Goal: Obtain resource: Download file/media

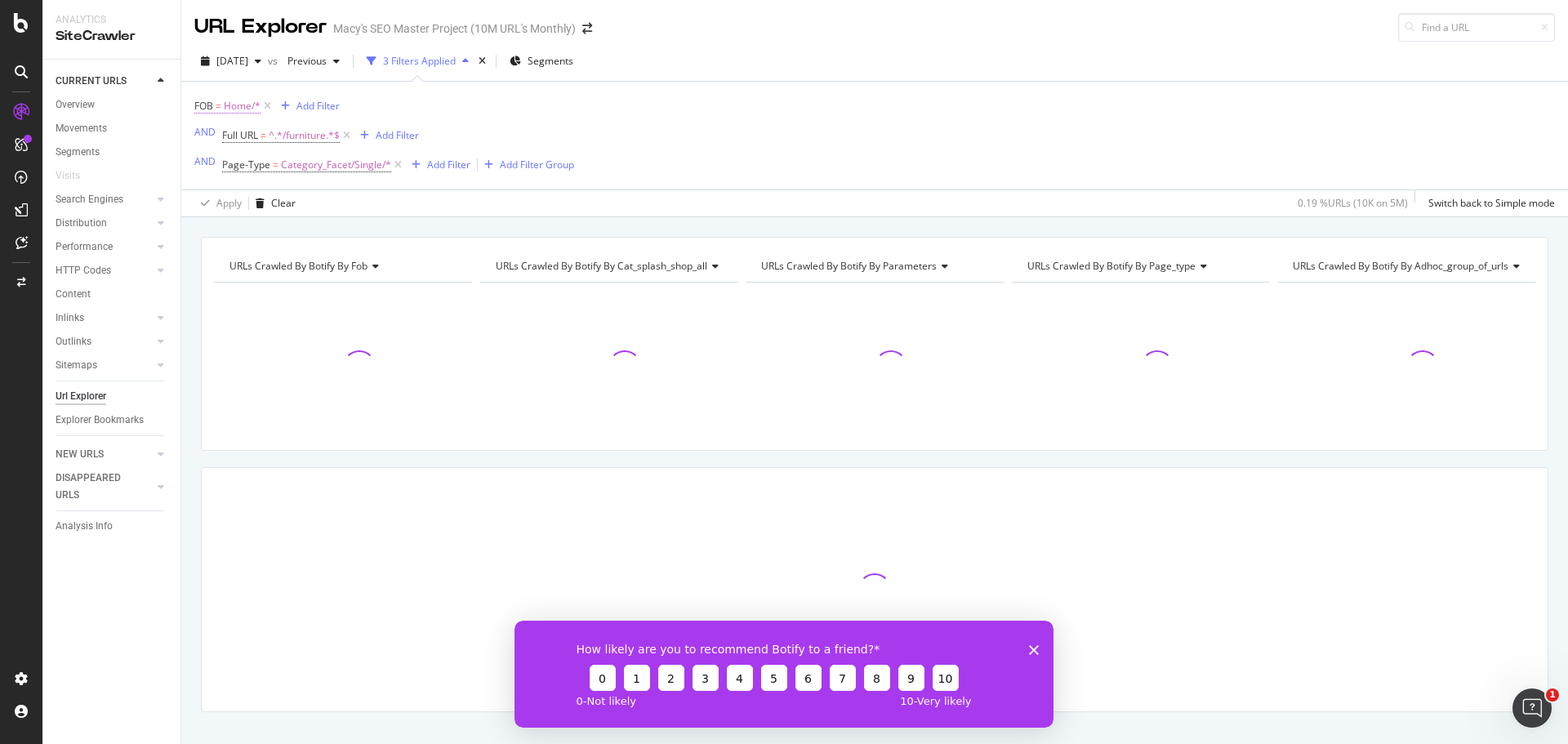
click at [245, 107] on span "Home/*" at bounding box center [242, 106] width 37 height 23
click at [259, 204] on div at bounding box center [297, 201] width 178 height 26
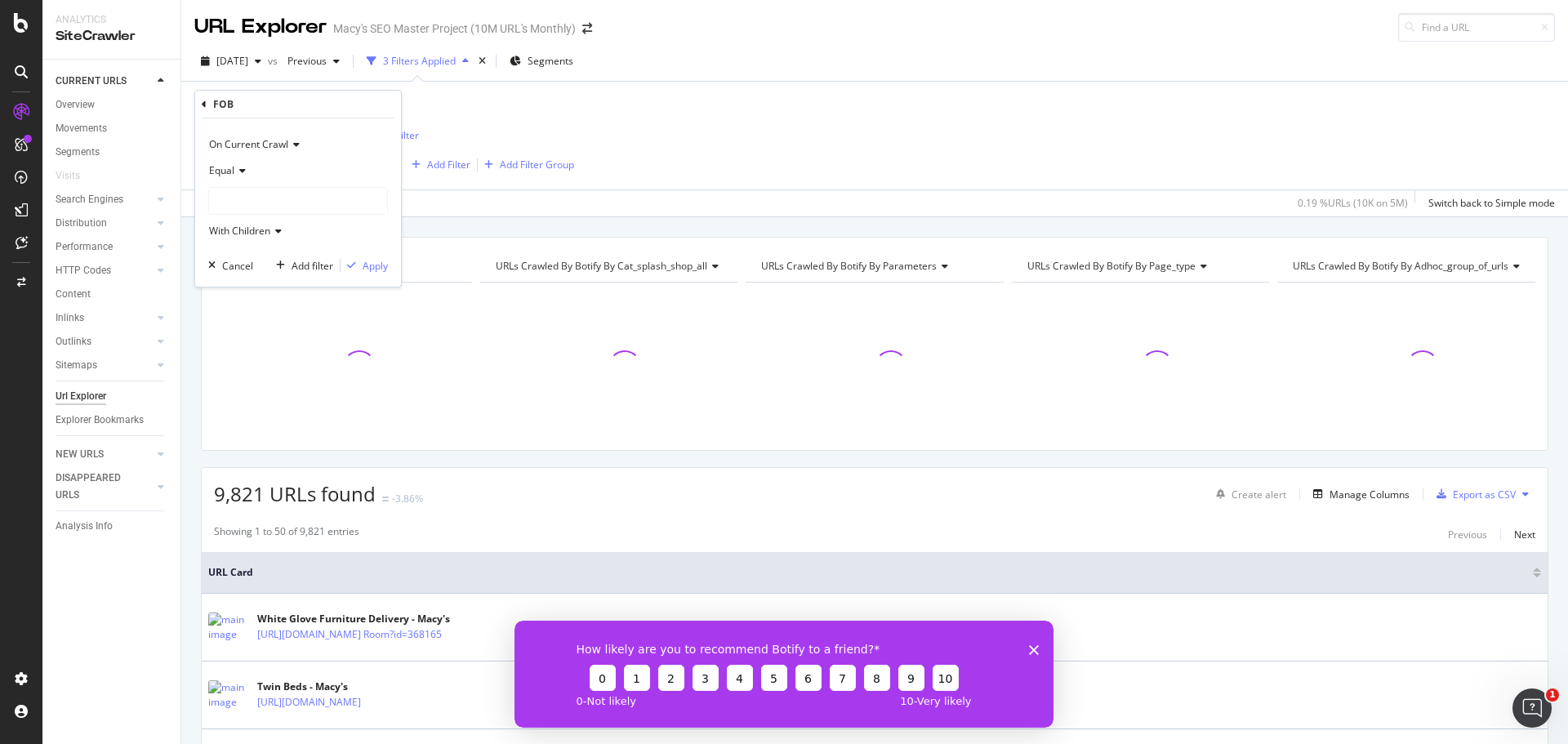
click at [203, 101] on icon at bounding box center [204, 104] width 5 height 9
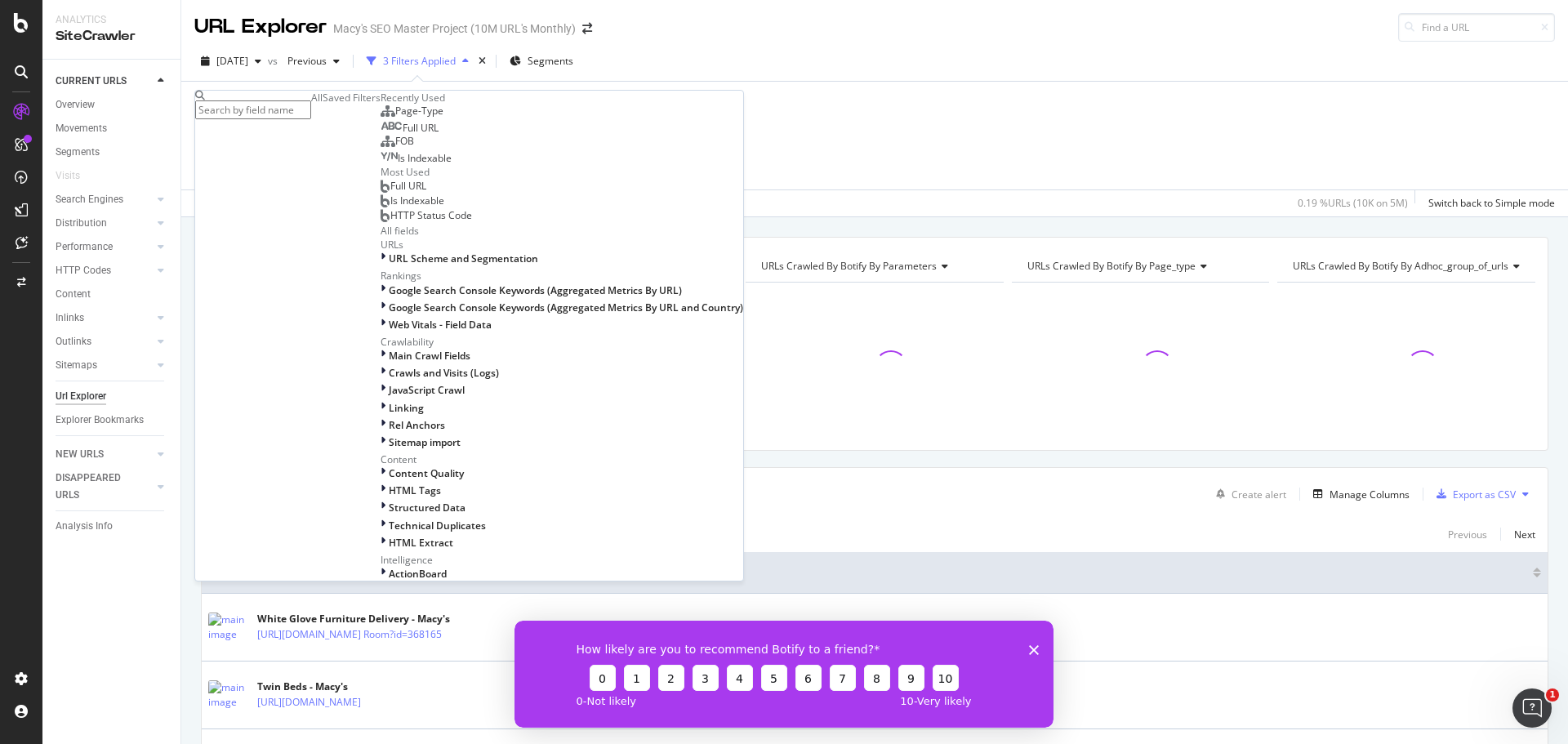
click at [395, 148] on span "FOB" at bounding box center [404, 141] width 19 height 14
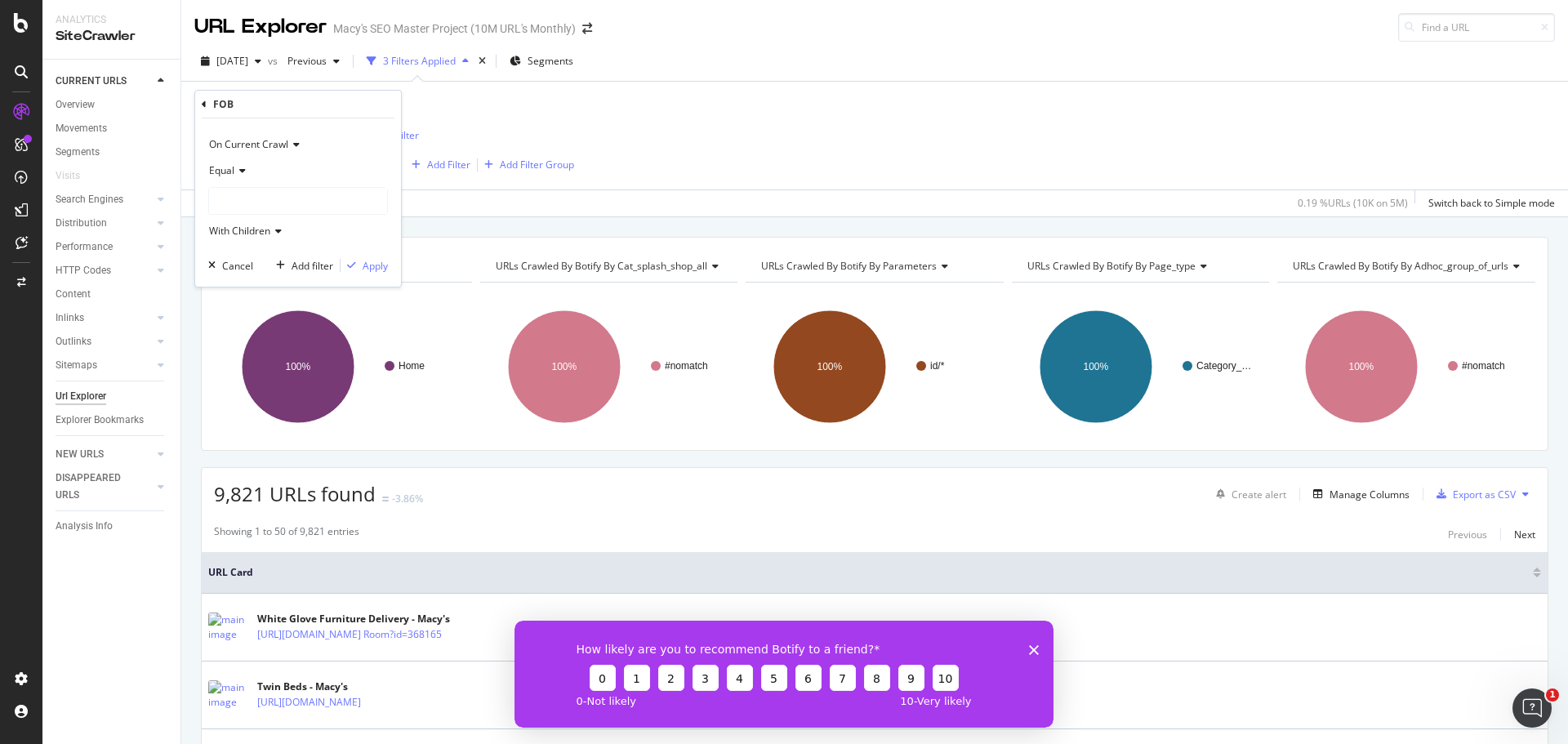
click at [293, 144] on icon at bounding box center [294, 144] width 11 height 9
click at [277, 143] on span "On Current Crawl" at bounding box center [248, 144] width 79 height 14
click at [237, 169] on icon at bounding box center [240, 170] width 11 height 9
click at [255, 209] on div at bounding box center [297, 201] width 178 height 26
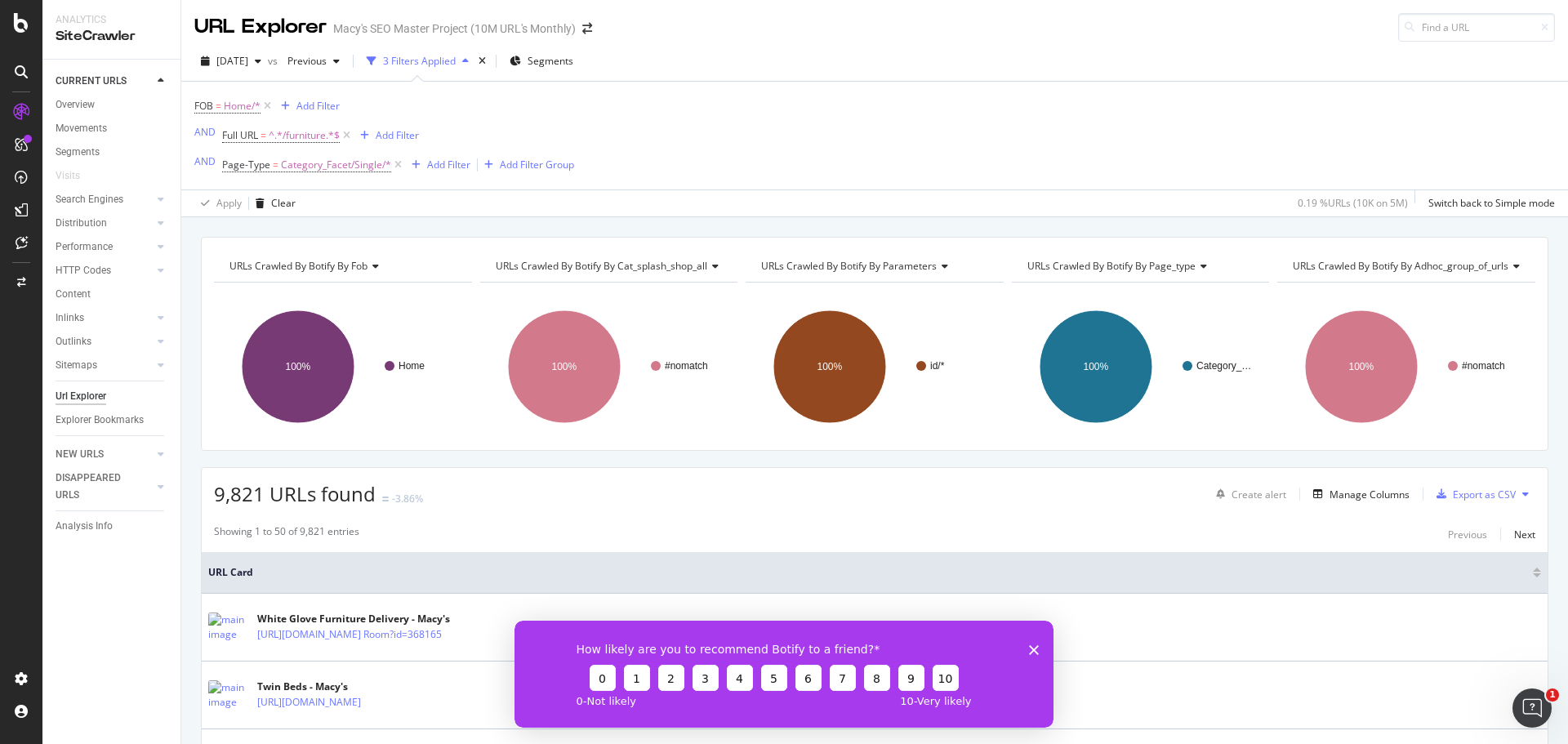
click at [500, 127] on div "FOB = Home/* Add Filter AND Full URL = ^.*/furniture.*$ Add Filter AND Page-Typ…" at bounding box center [384, 135] width 380 height 82
click at [268, 102] on icon at bounding box center [267, 106] width 14 height 16
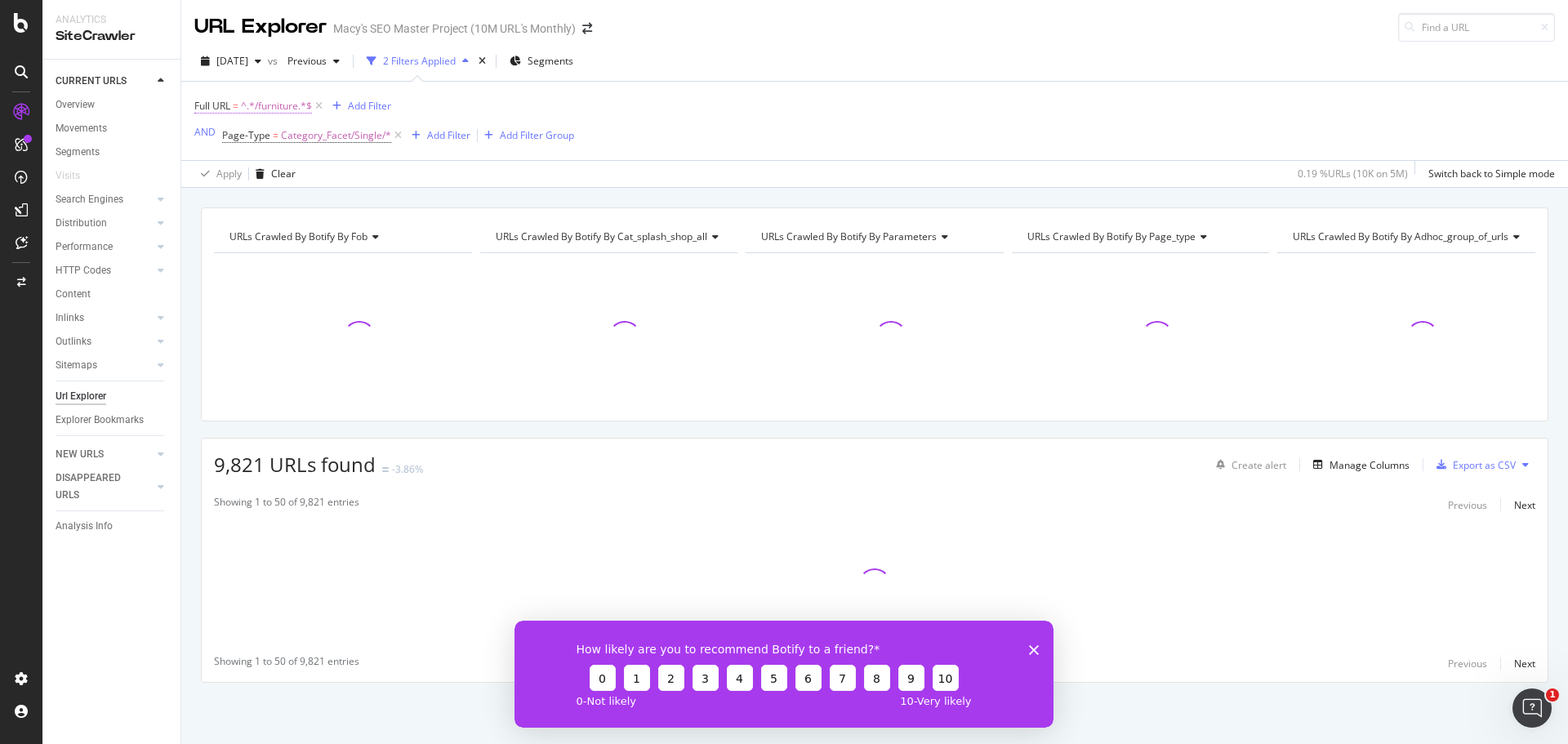
click at [271, 106] on span "^.*/furniture.*$" at bounding box center [277, 106] width 71 height 23
click at [266, 176] on input "/furniture" at bounding box center [295, 174] width 173 height 26
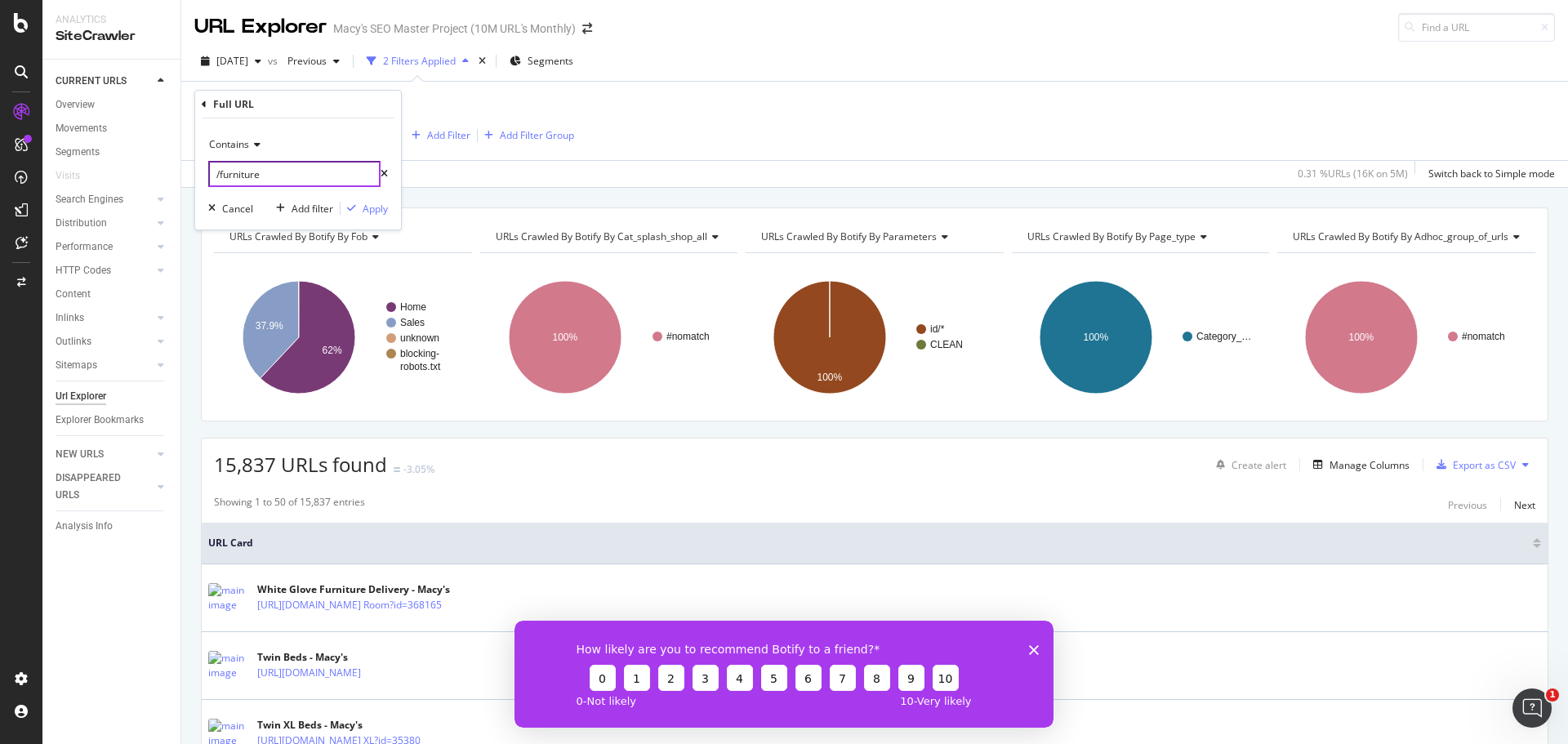
paste input "shop/sports-outdoor-recreation"
drag, startPoint x: 233, startPoint y: 174, endPoint x: 91, endPoint y: 174, distance: 142.0
click at [91, 174] on body "Analytics SiteCrawler CURRENT URLS Overview Movements Segments Visits Search En…" at bounding box center [784, 372] width 1568 height 744
drag, startPoint x: 284, startPoint y: 173, endPoint x: 267, endPoint y: 174, distance: 17.0
click at [284, 173] on input "shop/sports-outdoor-recreation" at bounding box center [295, 174] width 173 height 26
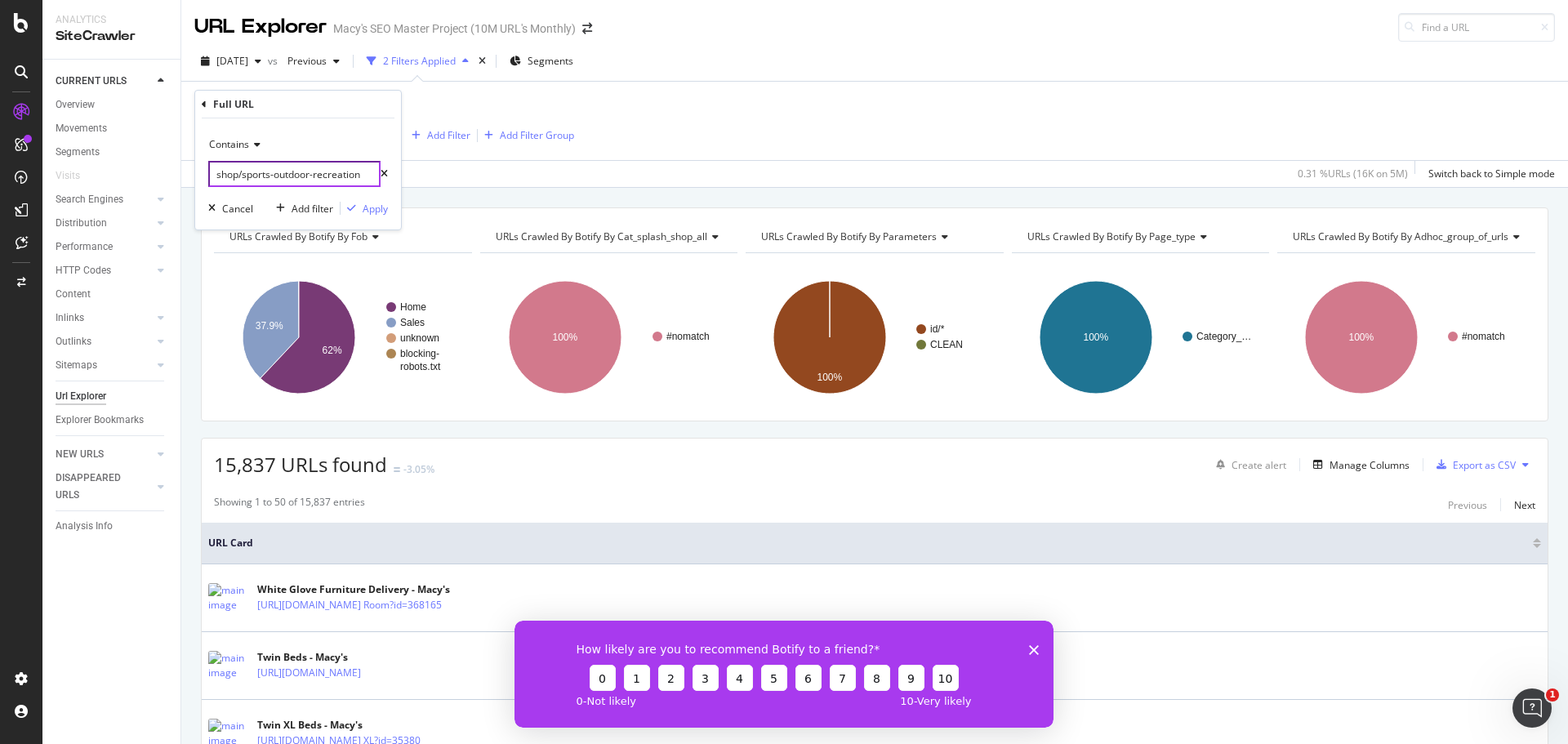
click at [234, 175] on input "shop/sports-outdoor-recreation" at bounding box center [295, 174] width 173 height 26
type input "/sports-outdoor-recreation"
click at [369, 208] on div "Apply" at bounding box center [374, 209] width 25 height 14
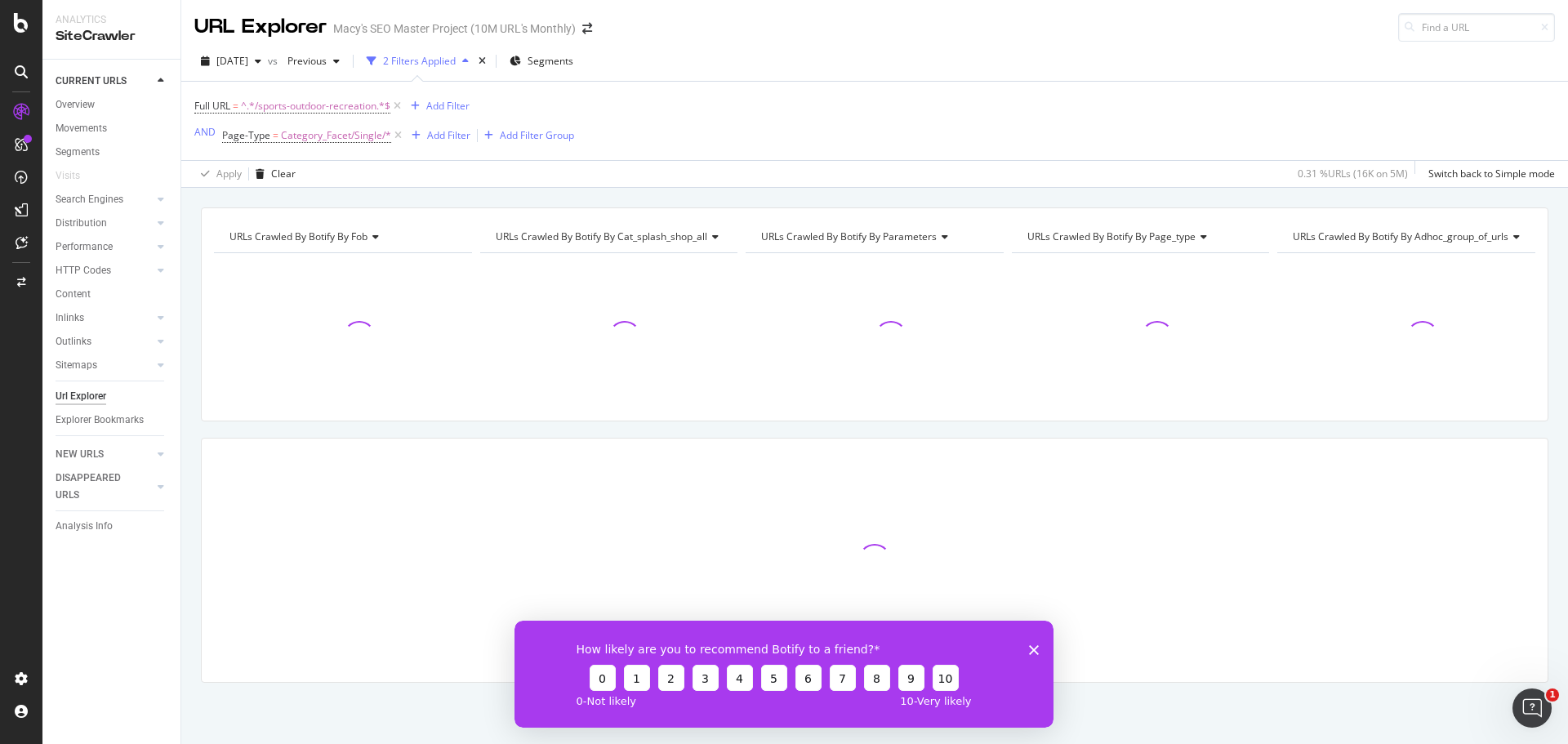
click at [1036, 646] on icon "Close survey" at bounding box center [1033, 649] width 9 height 9
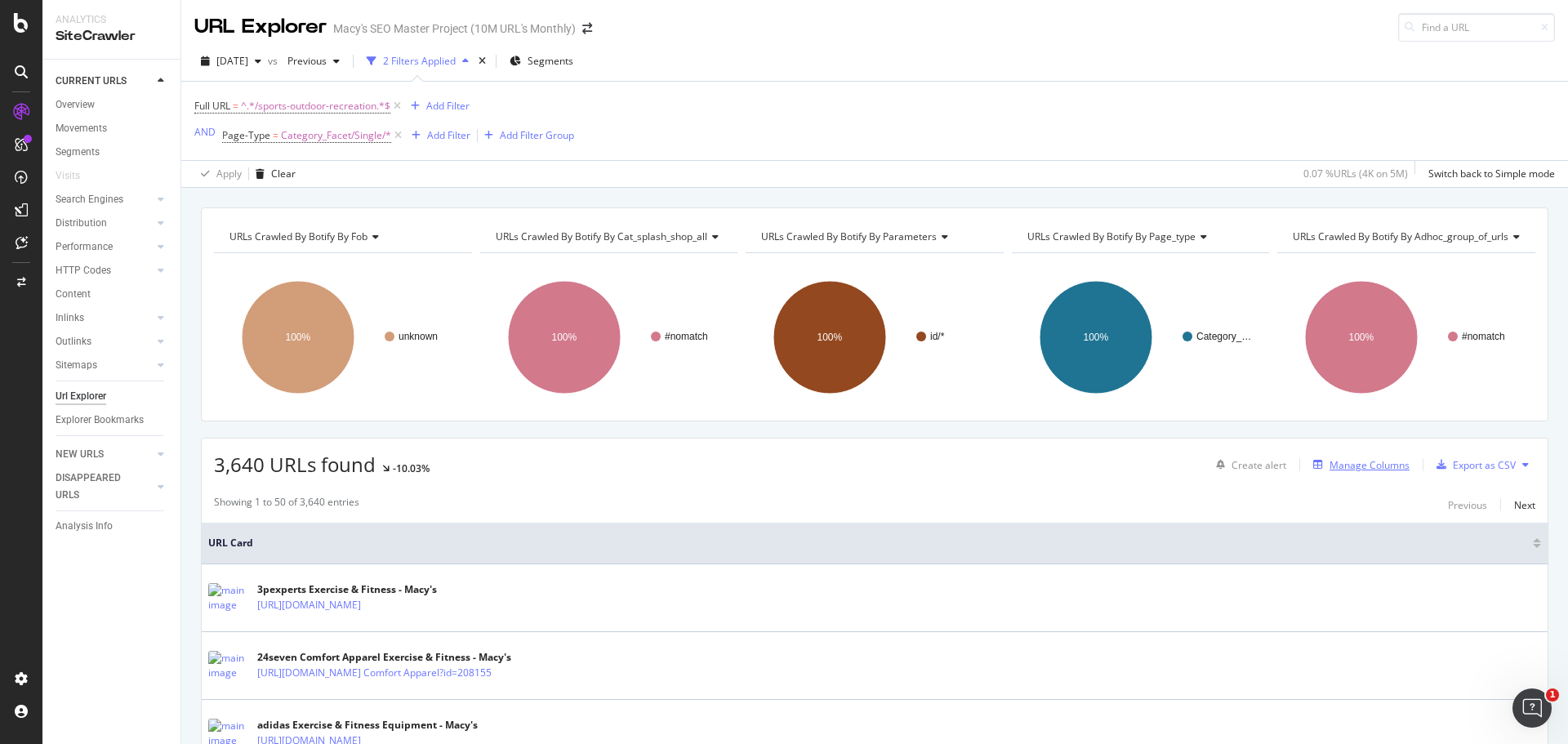
click at [1368, 469] on div "Manage Columns" at bounding box center [1369, 466] width 80 height 14
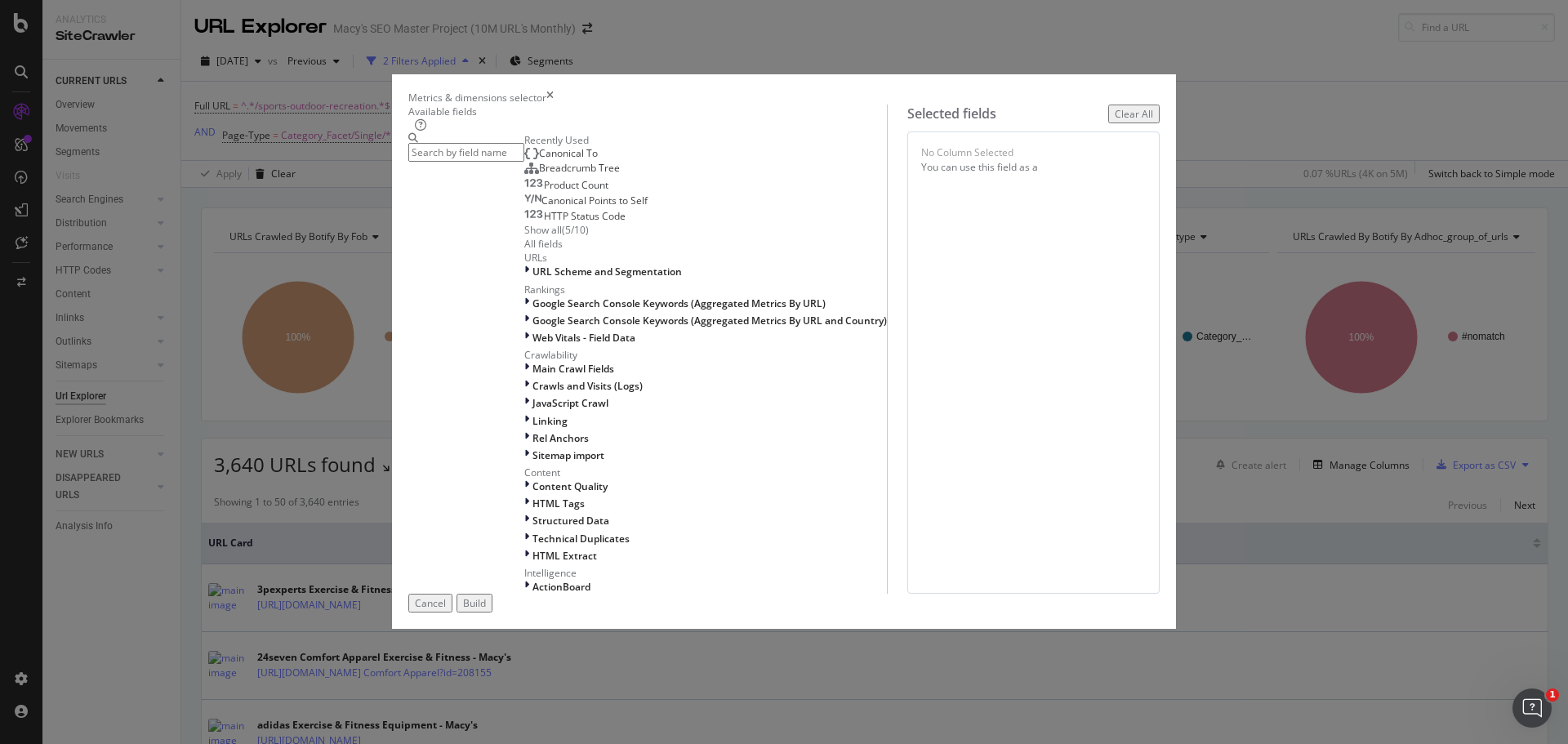
click at [525, 237] on div "Show all" at bounding box center [544, 230] width 38 height 14
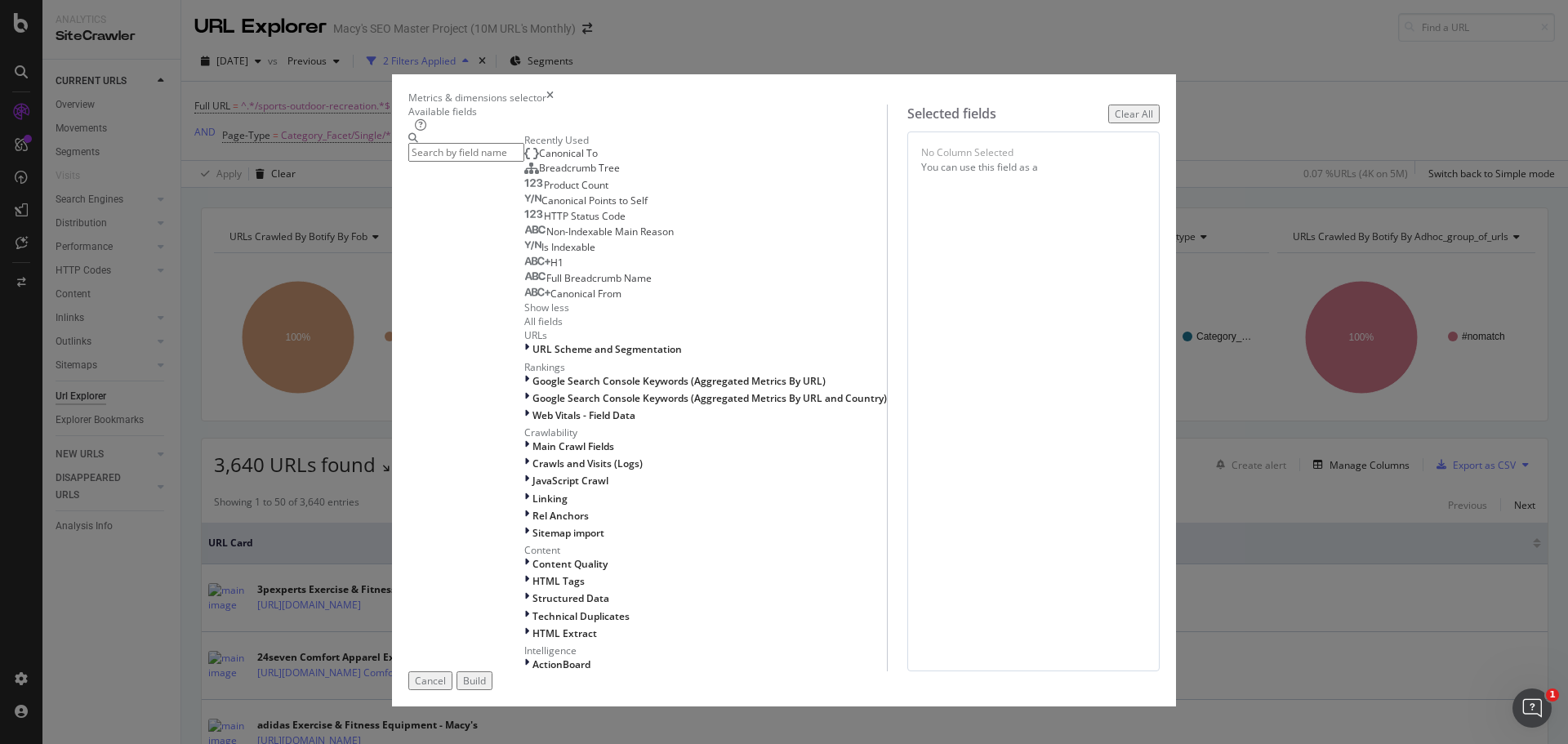
click at [550, 270] on span "H1" at bounding box center [556, 263] width 13 height 14
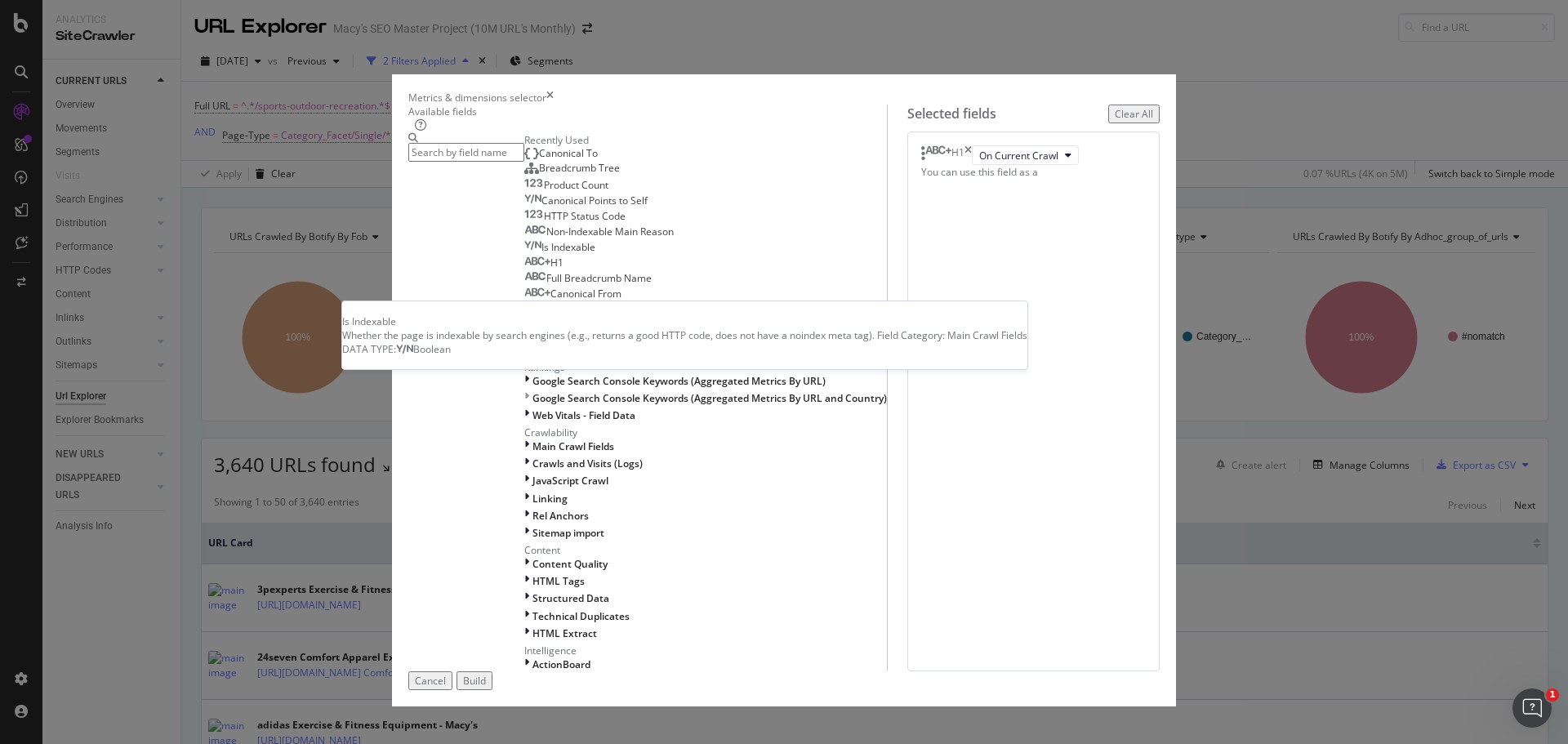
click at [542, 254] on span "Is Indexable" at bounding box center [568, 247] width 54 height 14
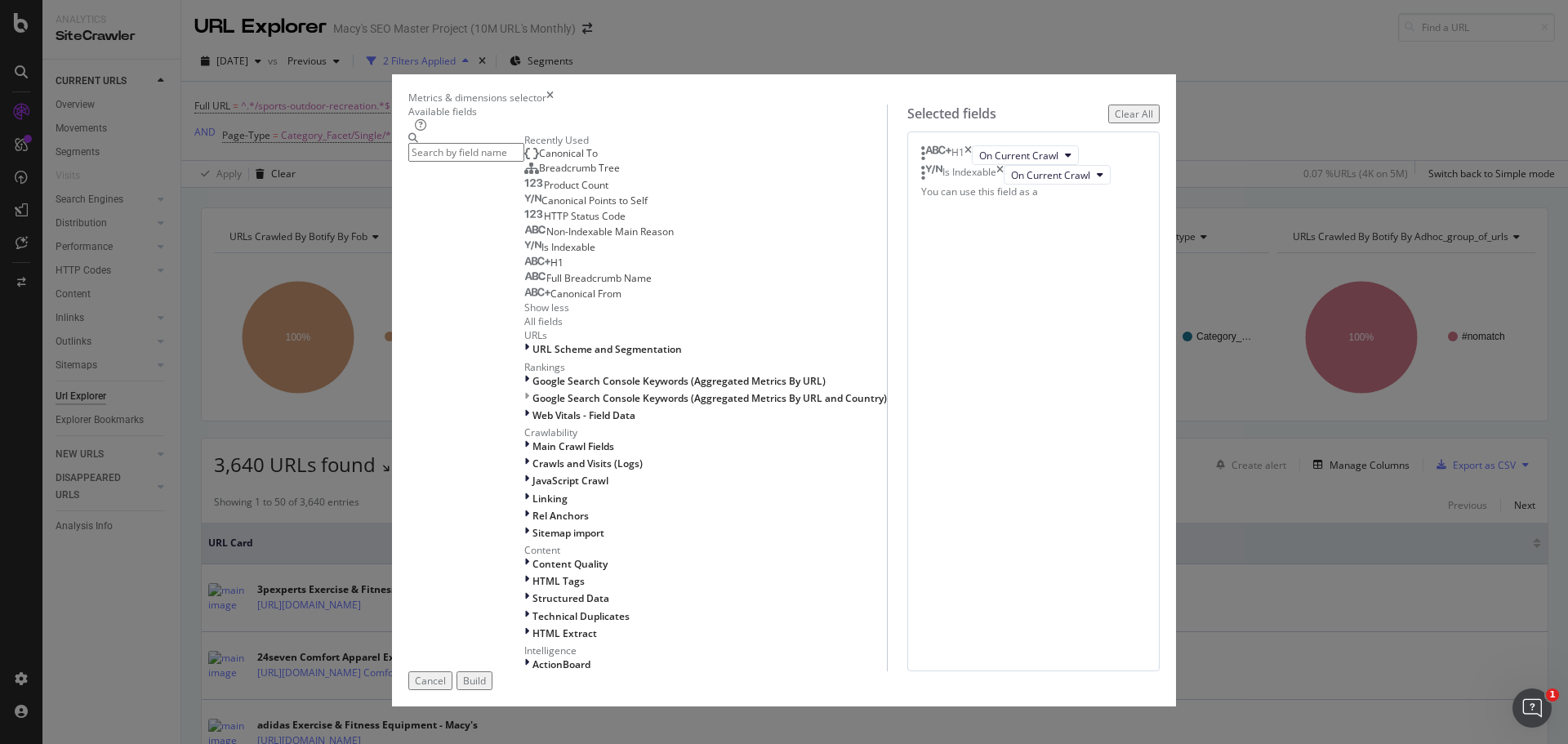
click at [546, 239] on span "Non-Indexable Main Reason" at bounding box center [610, 232] width 127 height 14
click at [550, 301] on span "Canonical From" at bounding box center [586, 294] width 71 height 14
click at [544, 192] on span "Product Count" at bounding box center [575, 185] width 64 height 14
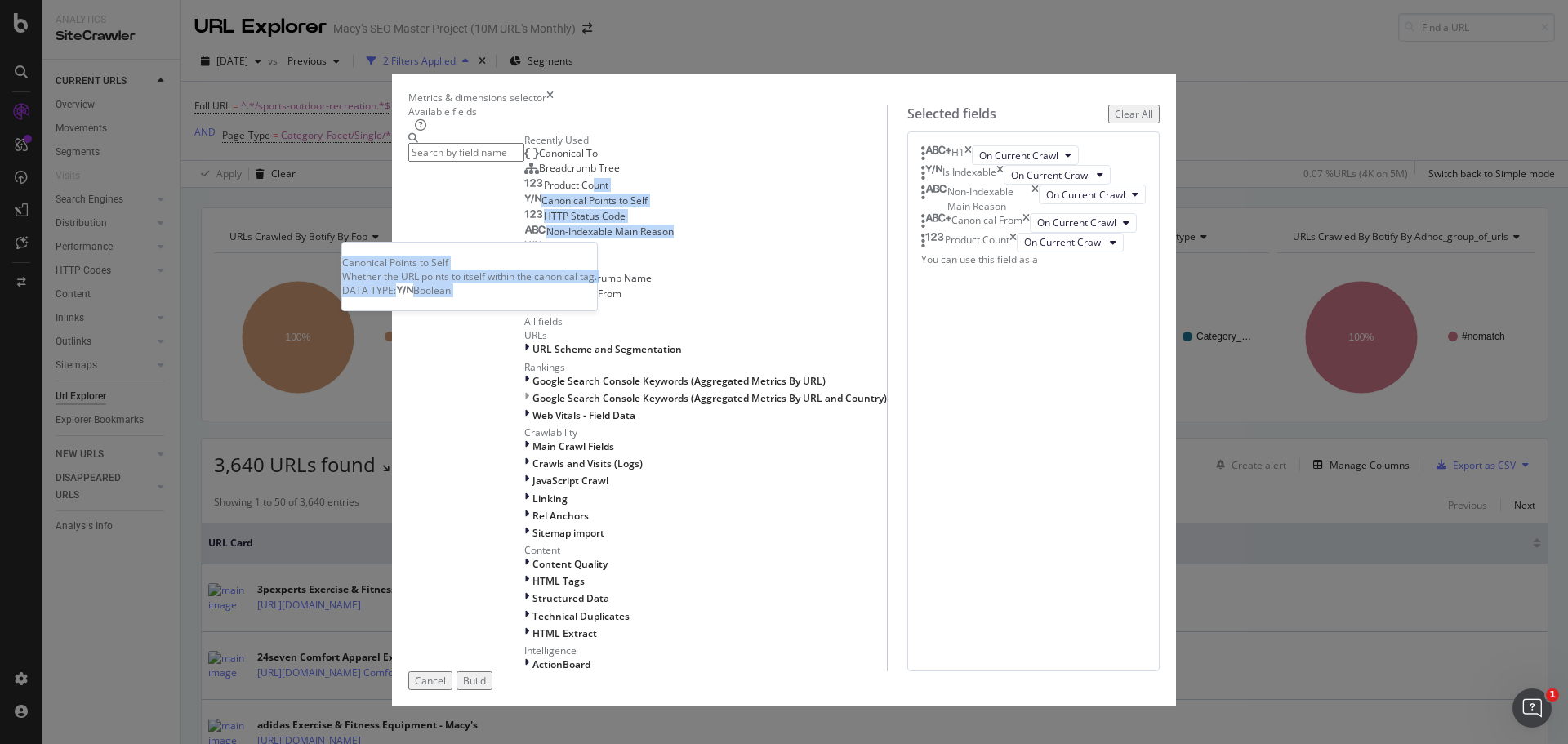
drag, startPoint x: 534, startPoint y: 286, endPoint x: 751, endPoint y: 327, distance: 220.8
click at [751, 327] on div "Recently Used Canonical To Breadcrumb Tree Product Count Canonical Points to Se…" at bounding box center [706, 403] width 362 height 540
click at [542, 208] on span "Canonical Points to Self" at bounding box center [595, 200] width 106 height 14
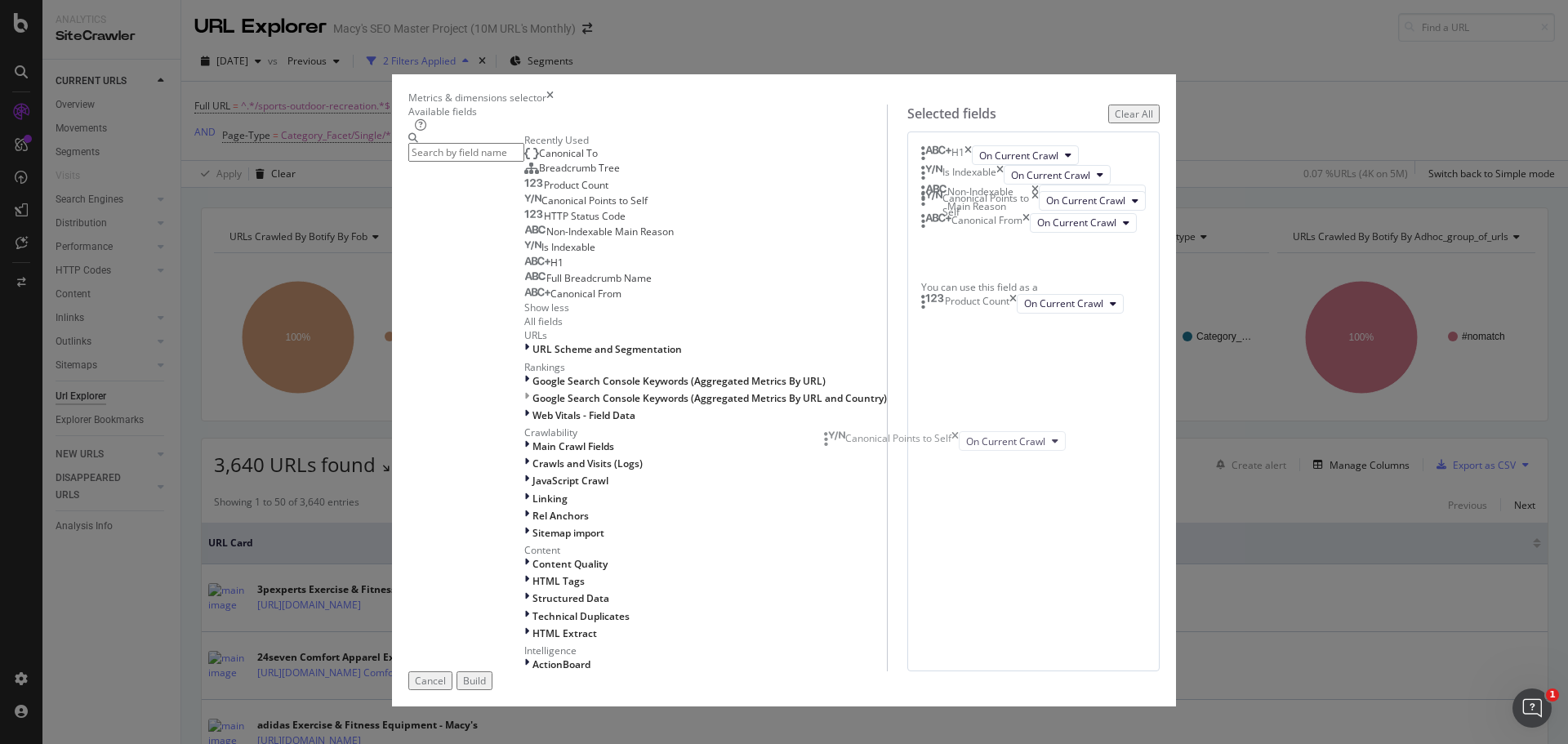
drag, startPoint x: 983, startPoint y: 487, endPoint x: 984, endPoint y: 431, distance: 56.0
click at [984, 431] on body "Analytics SiteCrawler CURRENT URLS Overview Movements Segments Visits Search En…" at bounding box center [784, 372] width 1568 height 744
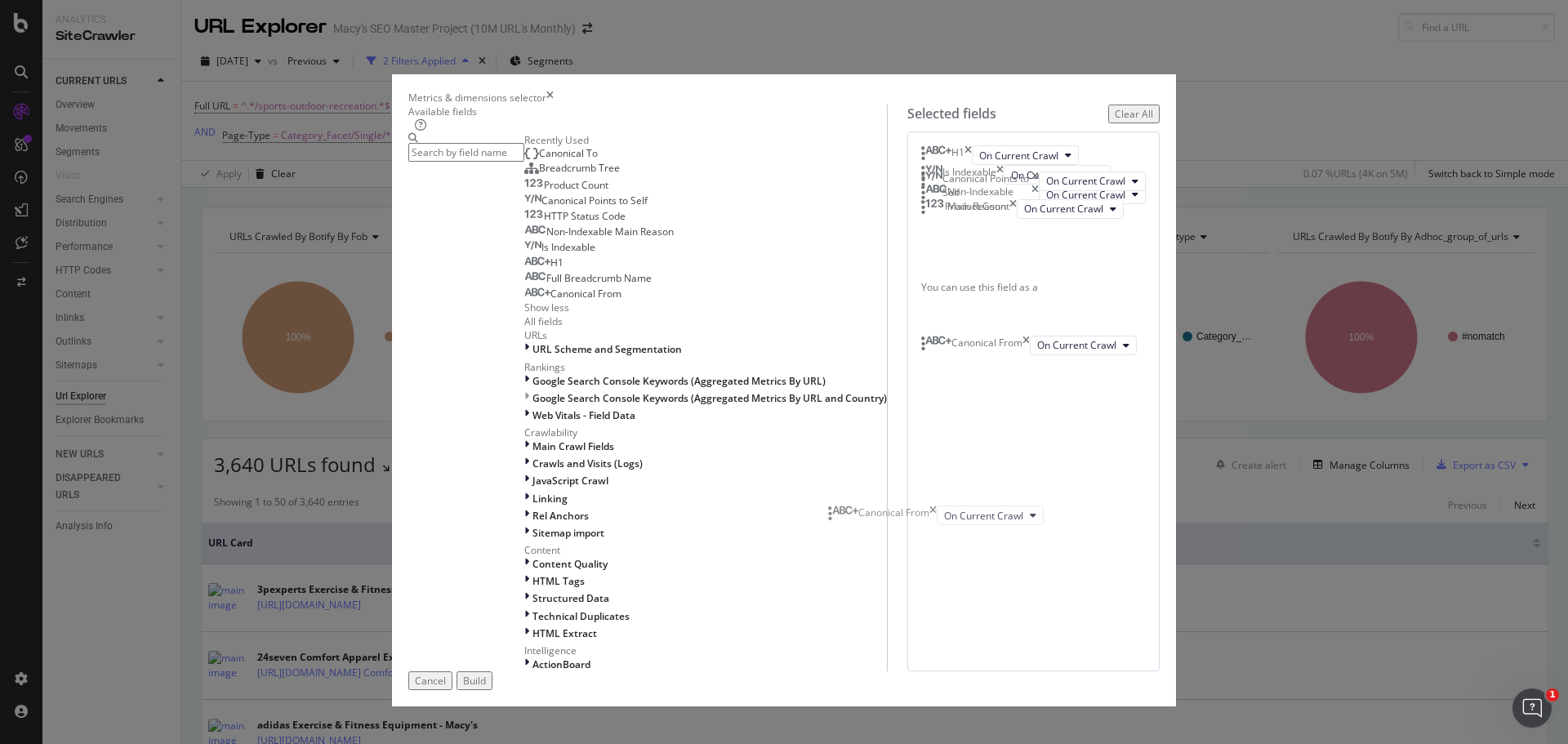
drag, startPoint x: 957, startPoint y: 363, endPoint x: 965, endPoint y: 515, distance: 152.2
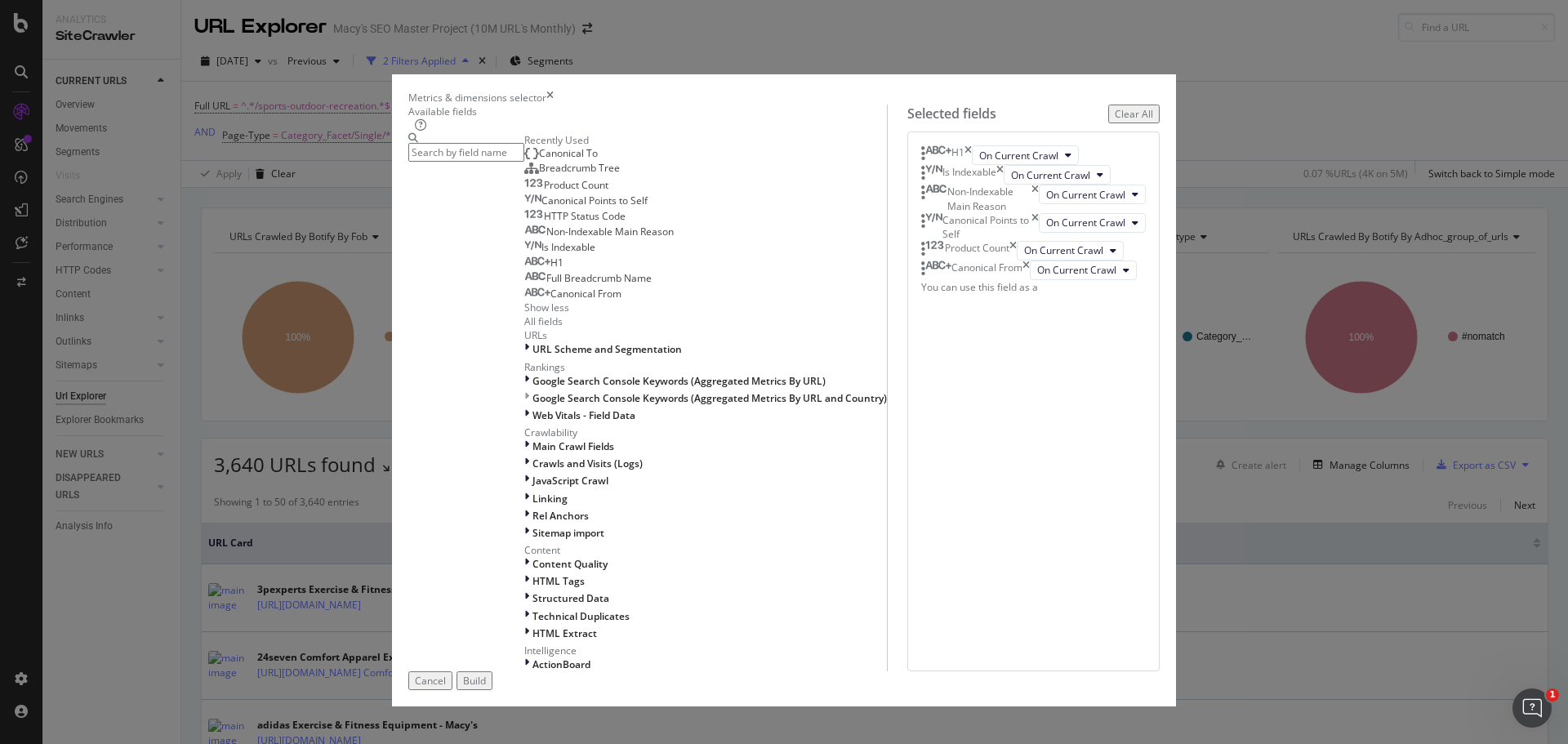
click at [486, 674] on div "Build" at bounding box center [474, 681] width 23 height 14
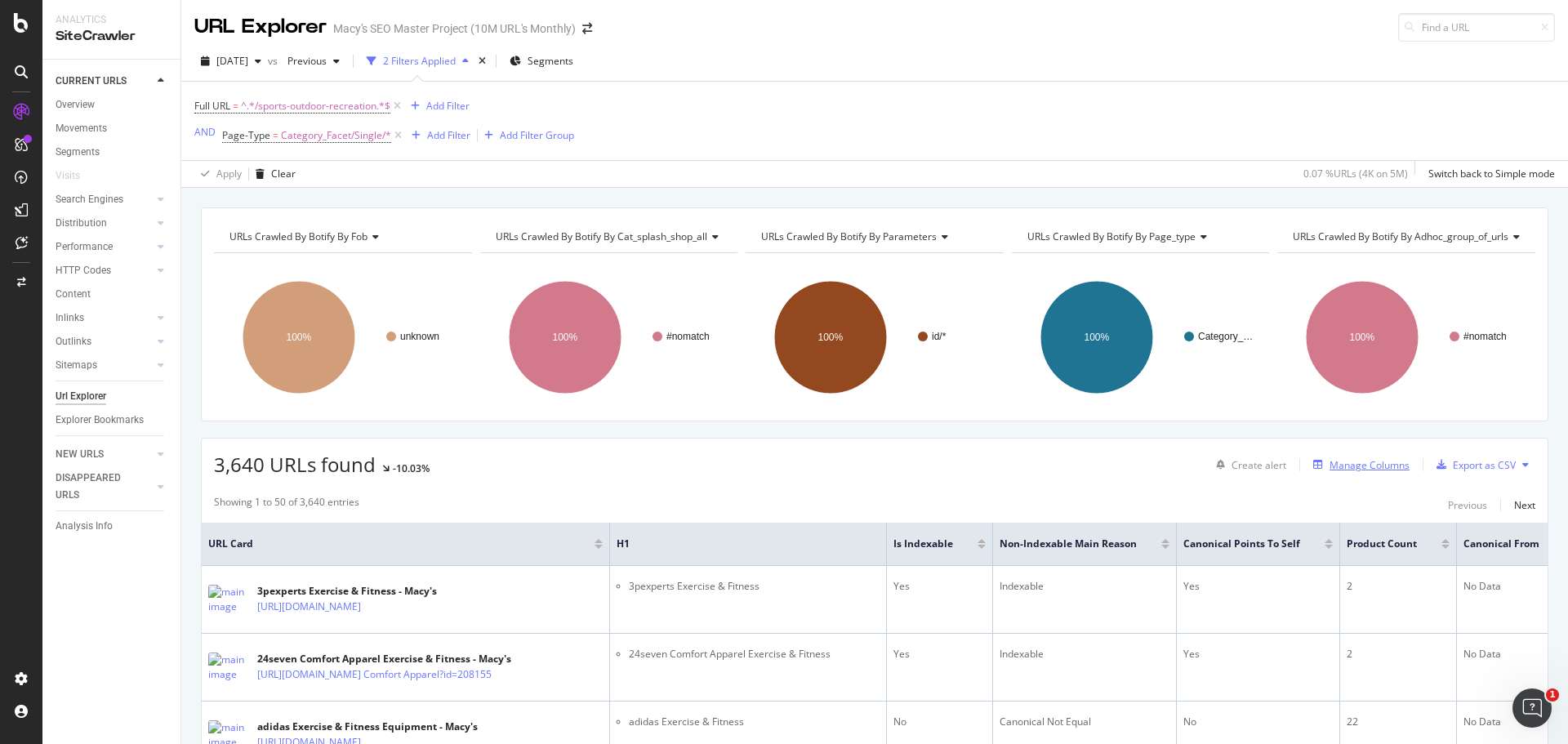
click at [1341, 467] on div "Manage Columns" at bounding box center [1369, 466] width 80 height 14
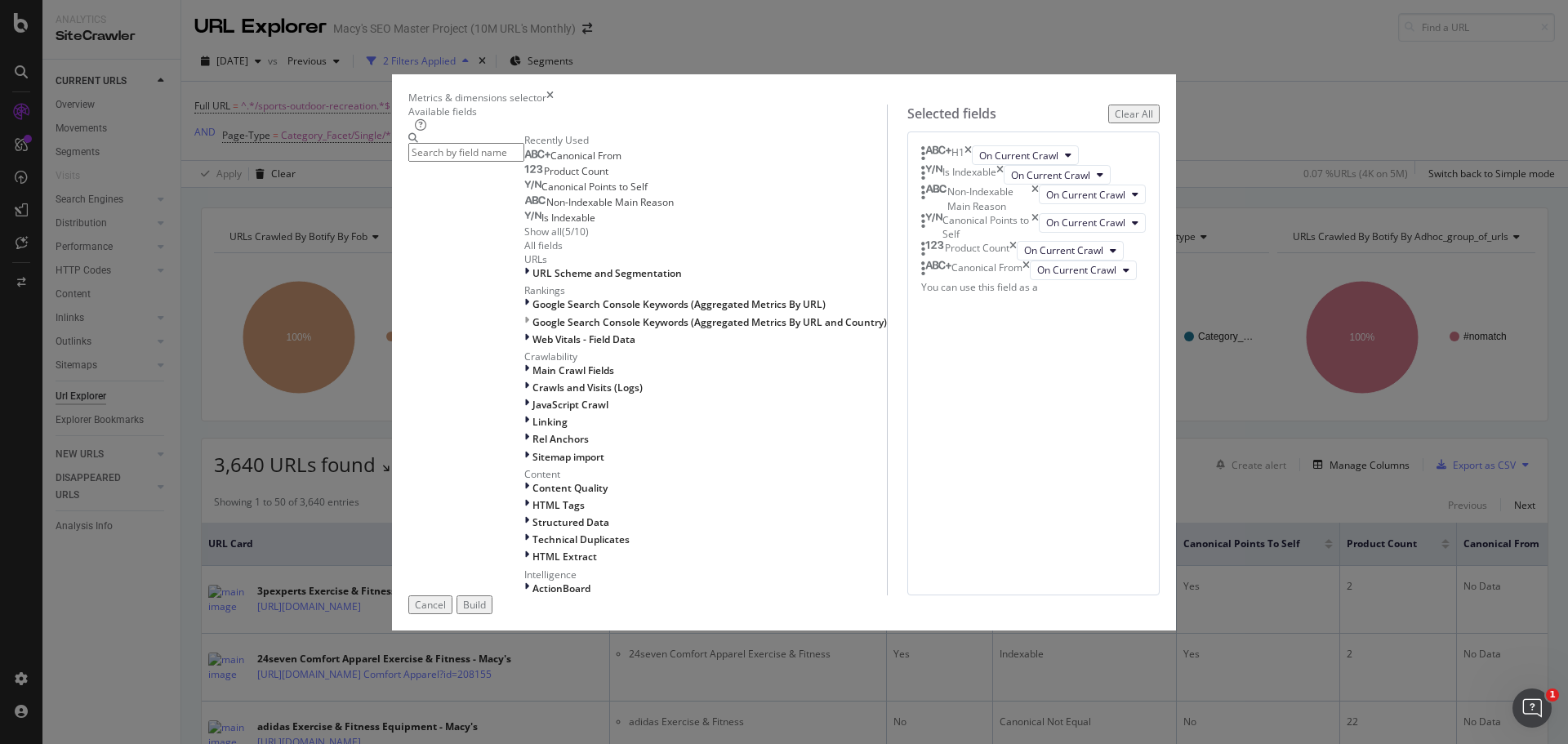
click at [525, 239] on div "Show all" at bounding box center [544, 232] width 38 height 14
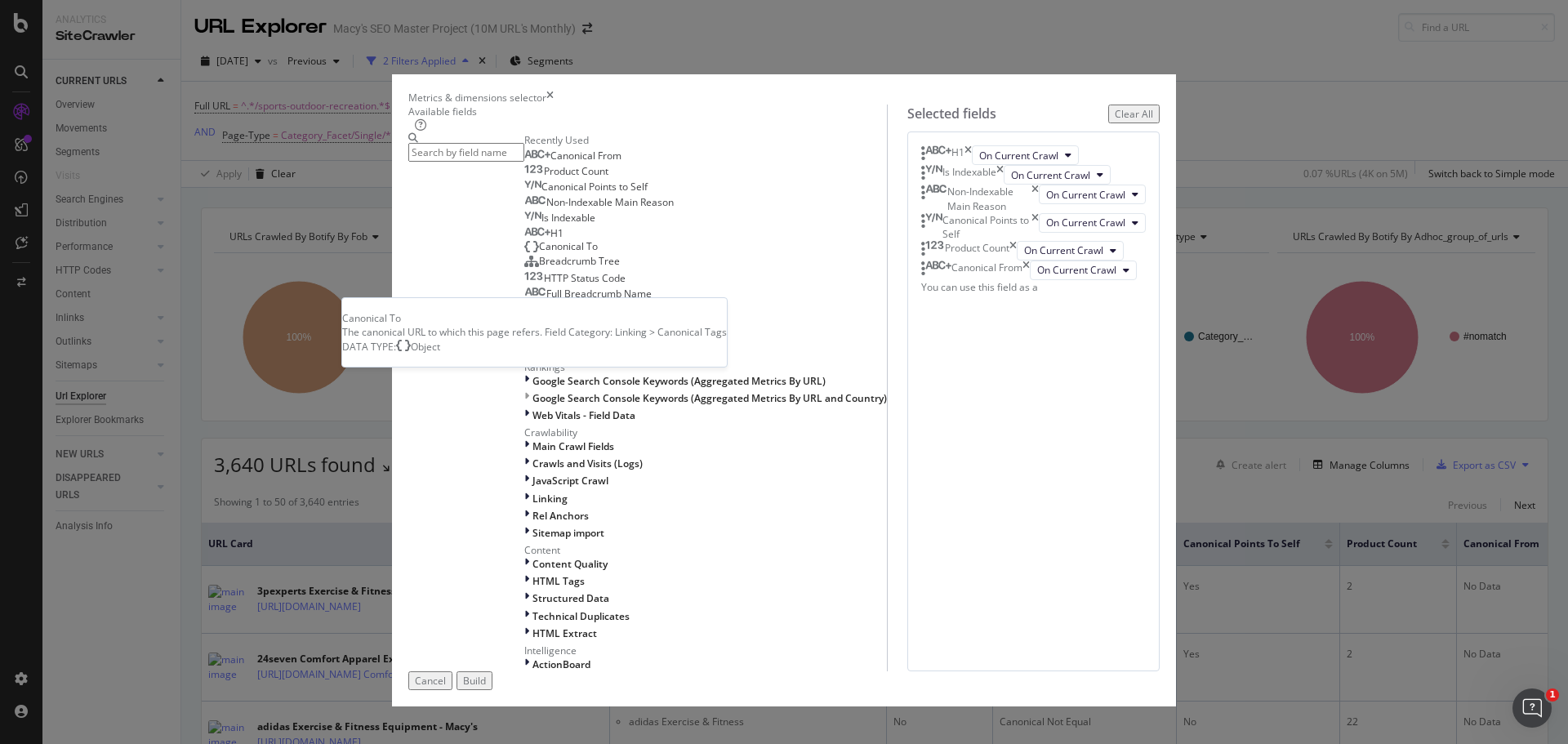
click at [539, 253] on span "Canonical To" at bounding box center [568, 247] width 58 height 14
click at [1030, 280] on icon "times" at bounding box center [1026, 270] width 8 height 20
click at [486, 674] on div "Build" at bounding box center [474, 681] width 23 height 14
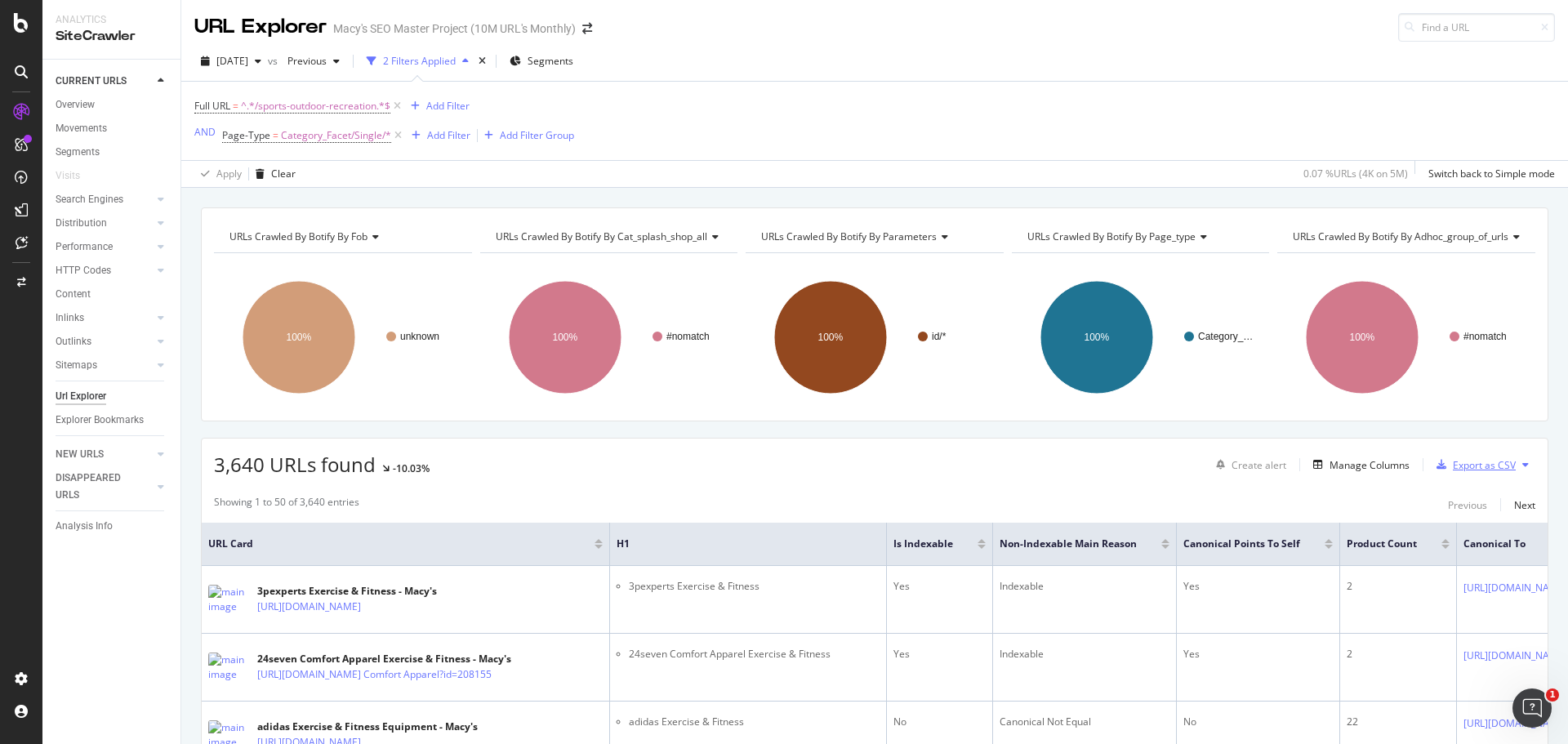
click at [1460, 464] on div "Export as CSV" at bounding box center [1484, 466] width 63 height 14
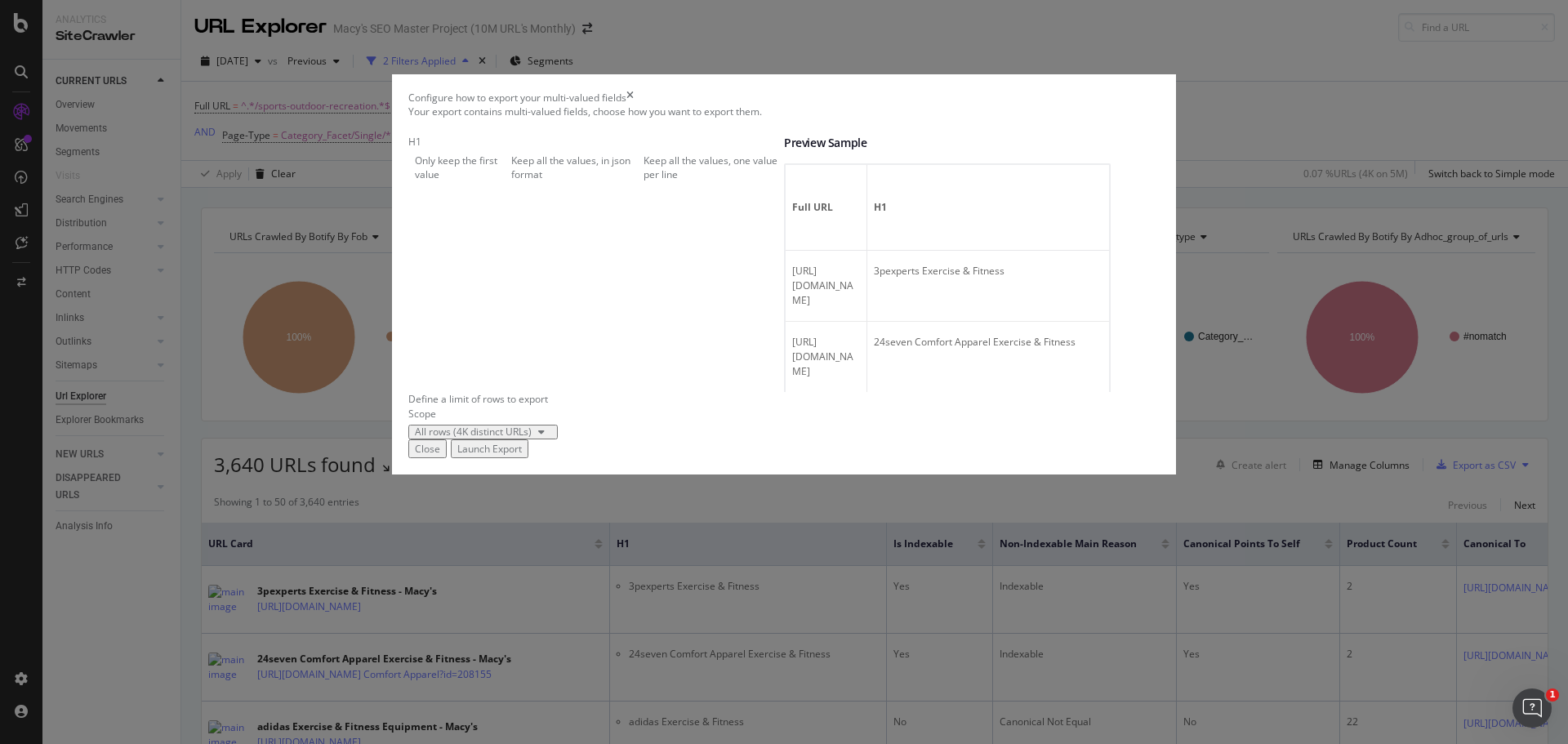
click at [522, 456] on div "Launch Export" at bounding box center [489, 449] width 64 height 14
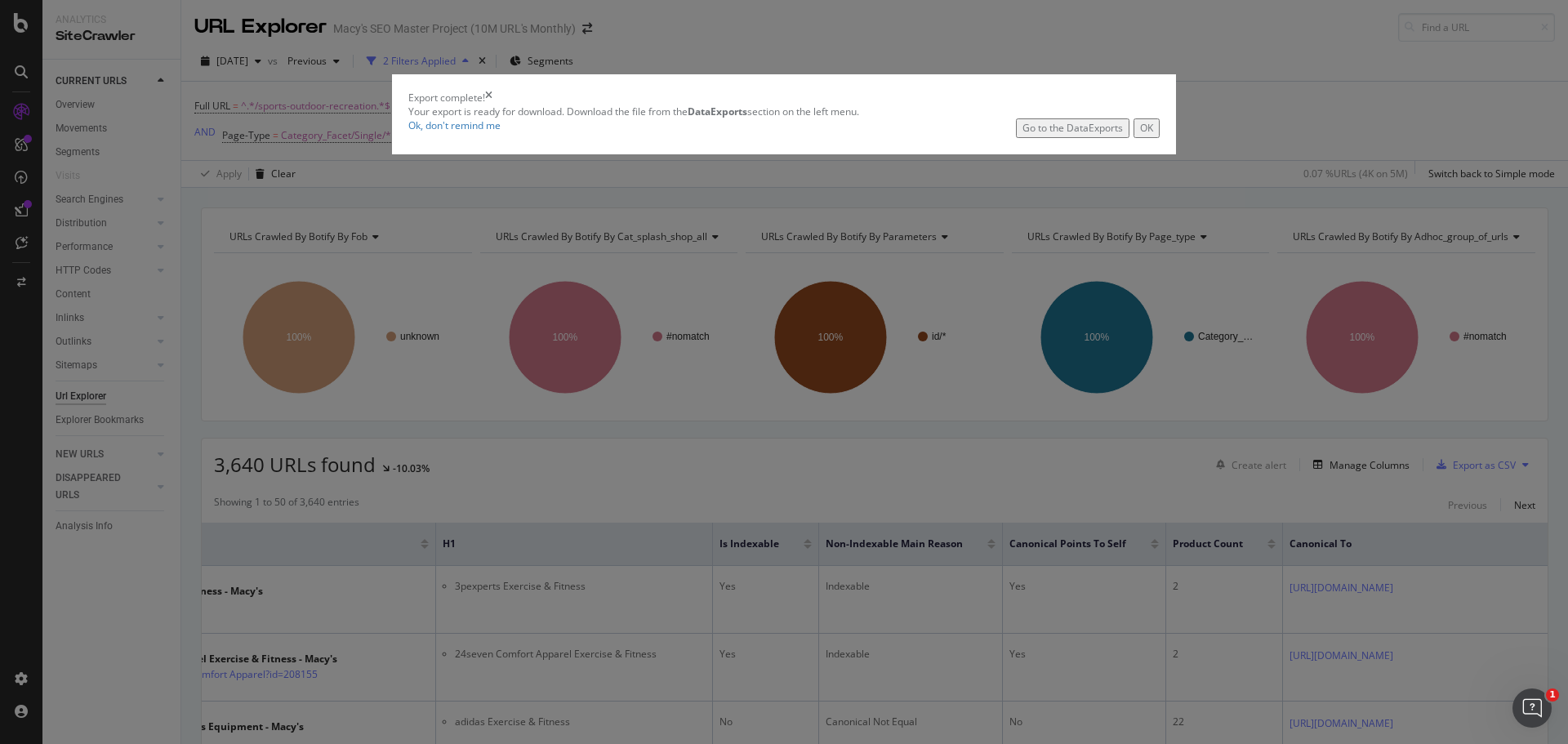
click at [1023, 135] on div "Go to the DataExports" at bounding box center [1073, 128] width 100 height 14
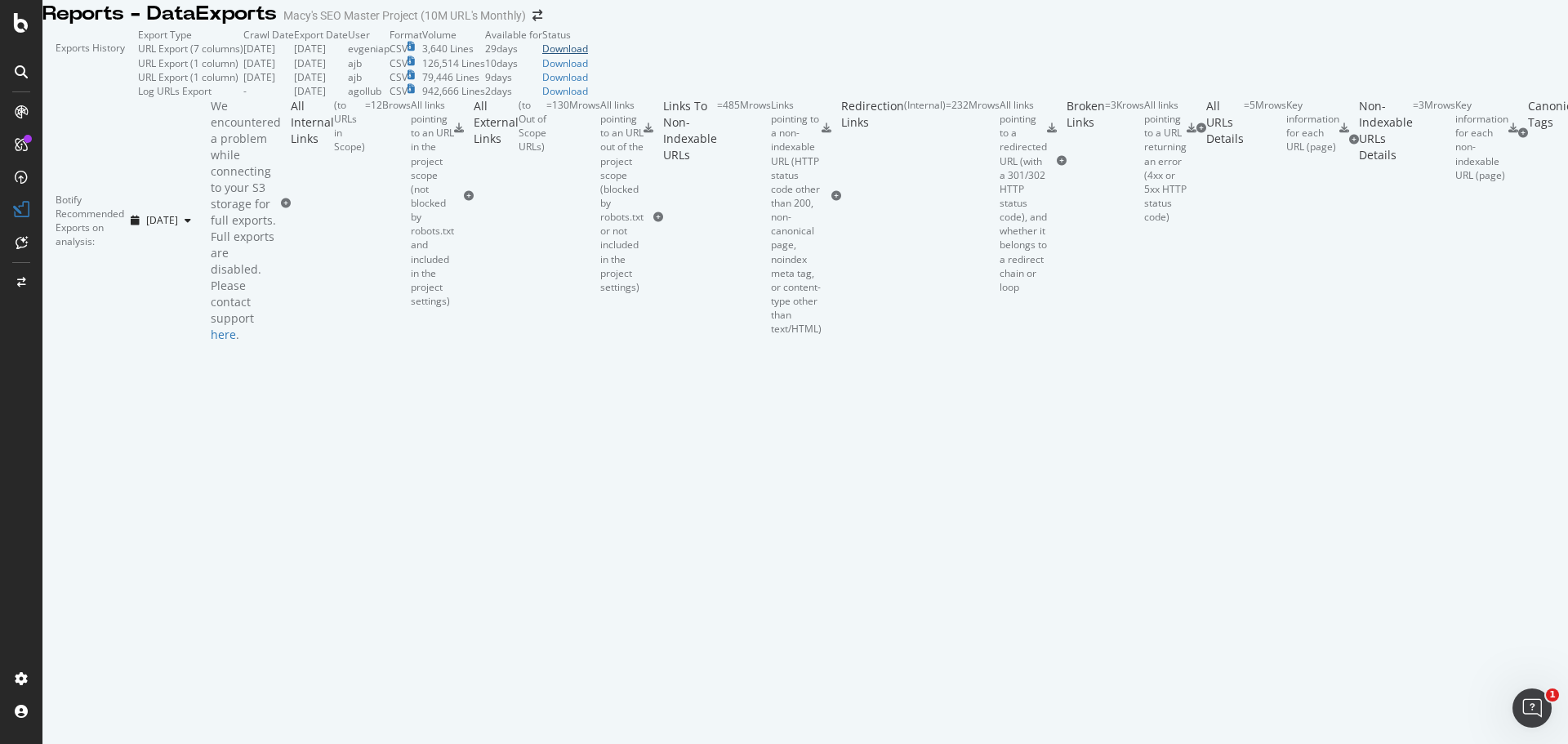
click at [588, 56] on div "Download" at bounding box center [565, 49] width 46 height 14
